Goal: Information Seeking & Learning: Compare options

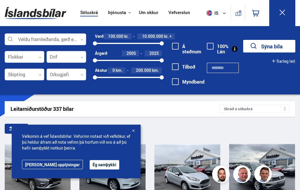
click at [94, 168] on button "Ég samþykki" at bounding box center [105, 164] width 30 height 9
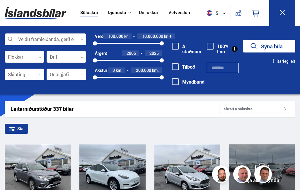
click at [286, 124] on div "Sía" at bounding box center [150, 129] width 290 height 12
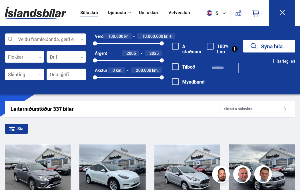
click at [67, 40] on div at bounding box center [45, 40] width 81 height 12
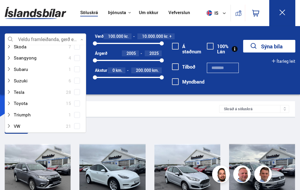
scroll to position [389, 0]
click at [25, 88] on div at bounding box center [39, 92] width 66 height 8
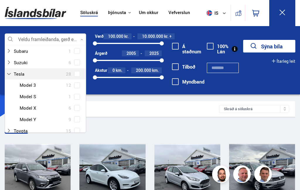
scroll to position [407, 0]
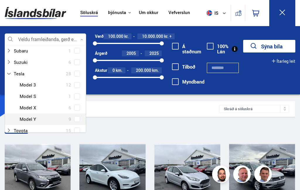
click at [37, 115] on div at bounding box center [51, 119] width 66 height 8
click at [76, 108] on div "Tesla Model 3 12 Tesla Model S 1 Tesla Model X 6 Tesla Model Y 9" at bounding box center [45, 101] width 81 height 45
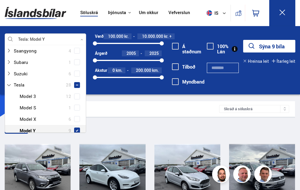
click at [208, 109] on div "Leitarniðurstöður 337 bílar" at bounding box center [115, 109] width 208 height 6
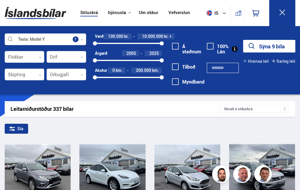
click at [37, 57] on div at bounding box center [25, 57] width 40 height 12
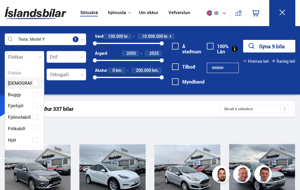
scroll to position [87, 39]
click at [152, 93] on div "Tesla Model Y Veldu framleiðanda, gerð eða eiginleika 1 Flokkar 0 Hreinsa valið…" at bounding box center [150, 60] width 300 height 68
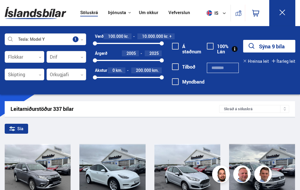
click at [80, 57] on icon at bounding box center [81, 57] width 3 height 3
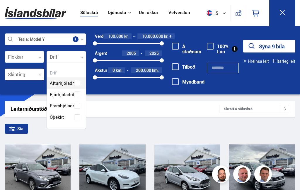
scroll to position [65, 39]
click at [75, 95] on div "Afturhjóladrif Fjórhjóladrif Framhjóladrif Óþekkt" at bounding box center [66, 95] width 39 height 54
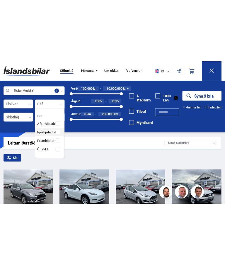
scroll to position [84, 39]
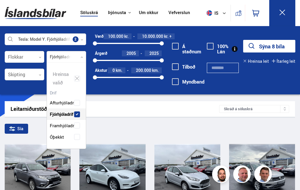
click at [185, 128] on div "Sía" at bounding box center [150, 129] width 290 height 12
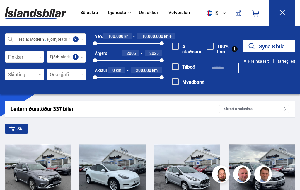
click at [281, 49] on button "Sýna 8 bíla" at bounding box center [269, 46] width 52 height 13
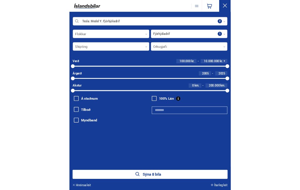
scroll to position [0, 1]
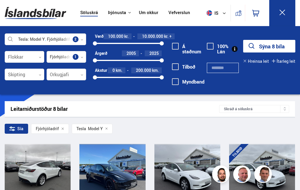
click at [36, 173] on div at bounding box center [37, 170] width 13 height 52
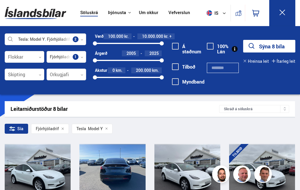
click at [124, 178] on div at bounding box center [125, 170] width 13 height 52
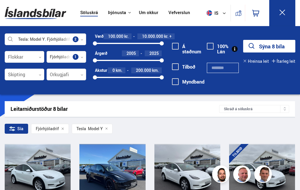
click at [135, 54] on span "2005" at bounding box center [130, 53] width 9 height 6
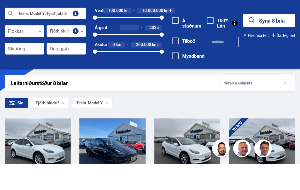
click at [138, 58] on div "2005 2025" at bounding box center [128, 60] width 67 height 5
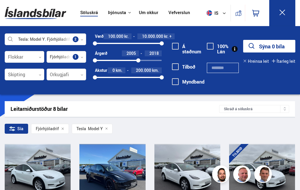
click at [143, 59] on div "2005 2018" at bounding box center [128, 60] width 67 height 5
click at [96, 59] on div at bounding box center [95, 60] width 4 height 4
click at [135, 61] on div "2005 2025" at bounding box center [128, 60] width 67 height 5
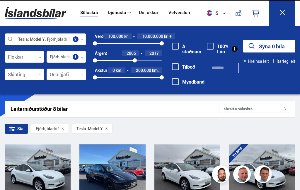
click at [133, 53] on span "2005" at bounding box center [130, 53] width 9 height 6
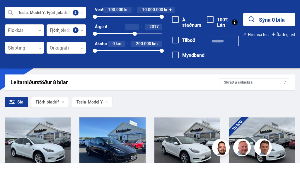
type input "*"
type input "****"
click at [158, 50] on span "2017" at bounding box center [153, 53] width 9 height 6
click at [133, 50] on span "2017" at bounding box center [128, 53] width 9 height 6
type input "****"
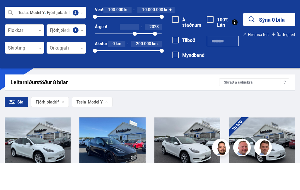
click at [269, 40] on button "Sýna 0 bíla" at bounding box center [269, 46] width 52 height 13
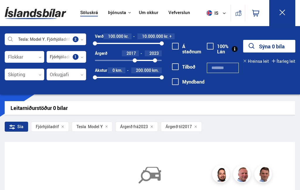
click at [194, 127] on div "Árgerð til 2017" at bounding box center [181, 126] width 41 height 10
click at [197, 126] on icon at bounding box center [195, 126] width 3 height 3
click at [157, 52] on span "2025" at bounding box center [153, 53] width 9 height 6
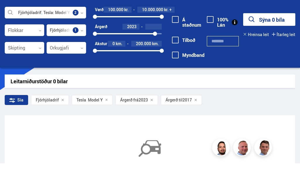
type input "****"
click at [269, 40] on button "Sýna 1 bíla" at bounding box center [269, 46] width 52 height 13
